Goal: Check status: Check status

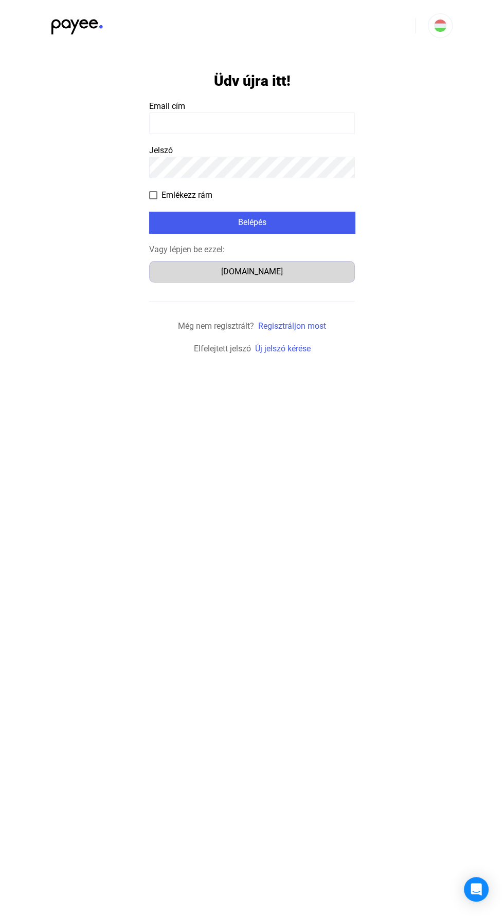
click at [268, 268] on div "Számlázz.hu" at bounding box center [252, 272] width 198 height 12
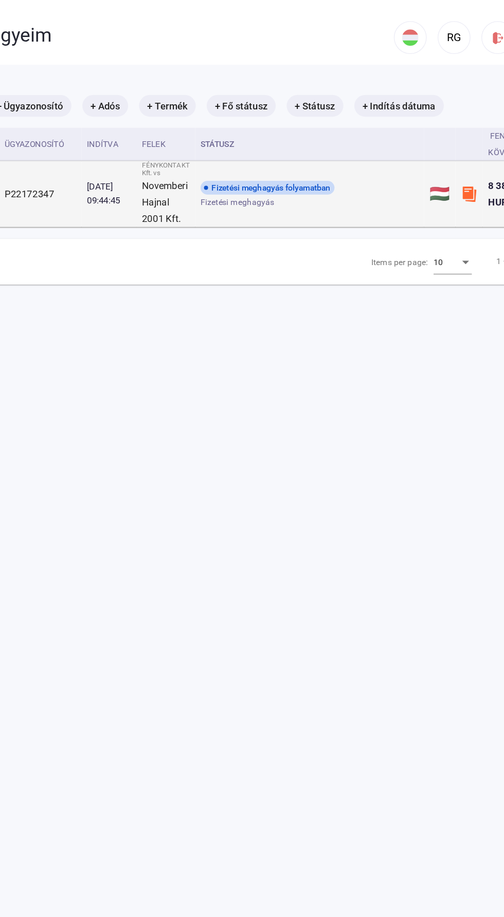
click at [312, 141] on div "Fizetési meghagyás folyamatban" at bounding box center [287, 141] width 101 height 10
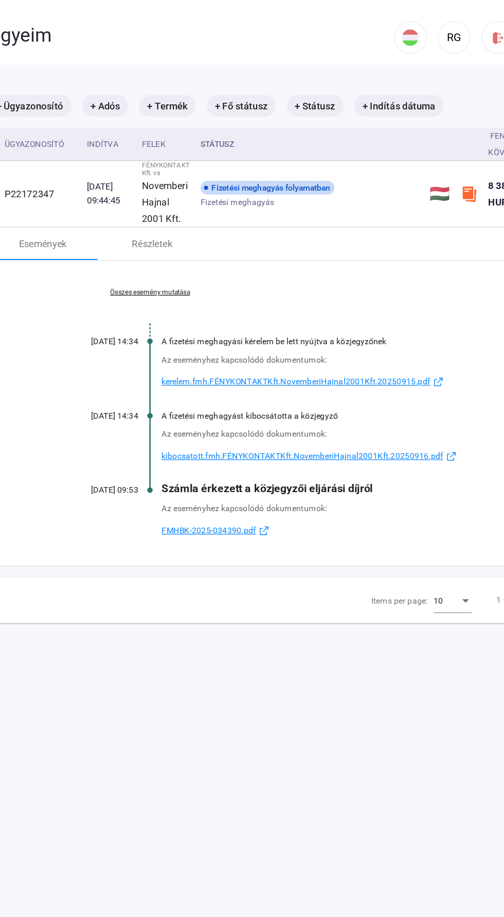
click at [382, 341] on span "kibocsatott.fmh.FÉNYKONTAKTKft.NovemberiHajnal2001Kft.20250916.pdf" at bounding box center [314, 343] width 212 height 12
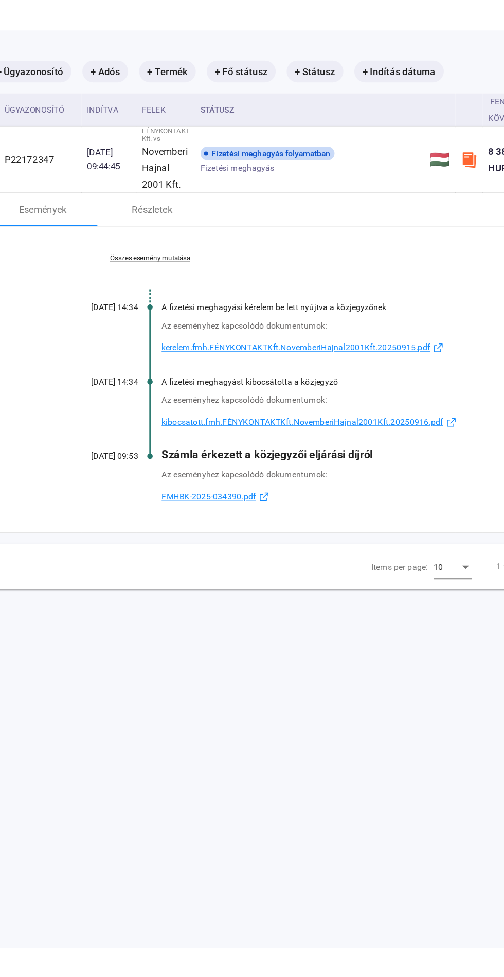
scroll to position [48, 0]
